Goal: Check status

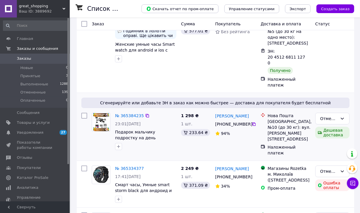
scroll to position [116, 0]
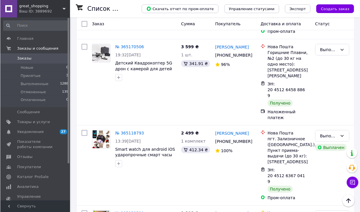
scroll to position [262, 0]
